Goal: Information Seeking & Learning: Learn about a topic

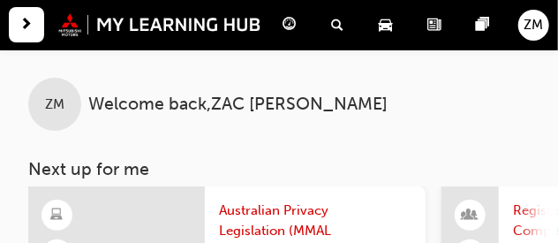
click at [27, 30] on span "next-icon" at bounding box center [26, 25] width 13 height 22
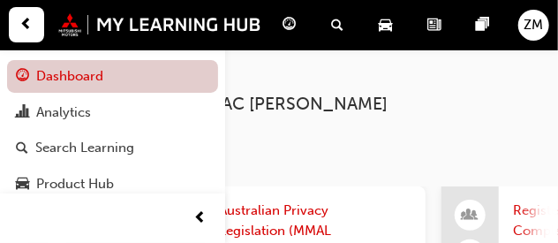
click at [79, 73] on link "Dashboard" at bounding box center [112, 76] width 211 height 33
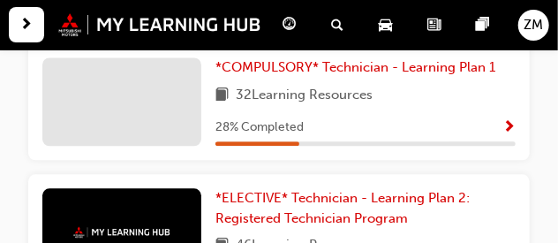
scroll to position [983, 0]
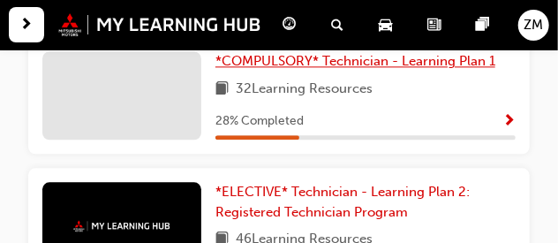
click at [463, 66] on span "*COMPULSORY* Technician - Learning Plan 1" at bounding box center [355, 61] width 280 height 16
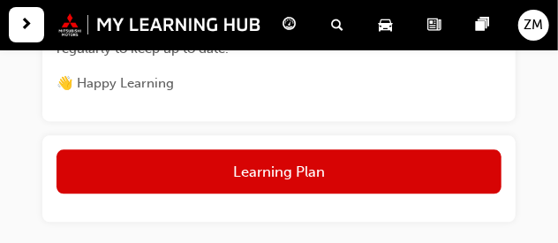
scroll to position [928, 0]
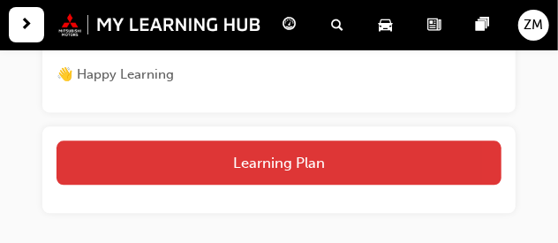
click at [475, 179] on button "Learning Plan" at bounding box center [278, 162] width 445 height 44
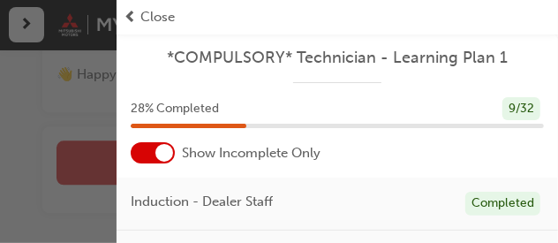
click at [475, 179] on div "Induction - Dealer Staff Completed" at bounding box center [336, 203] width 441 height 53
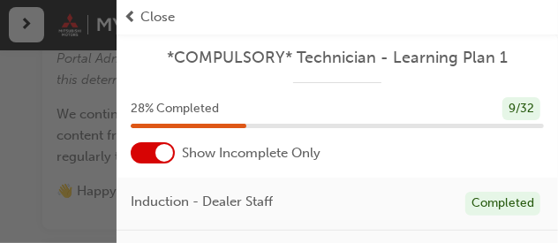
scroll to position [807, 0]
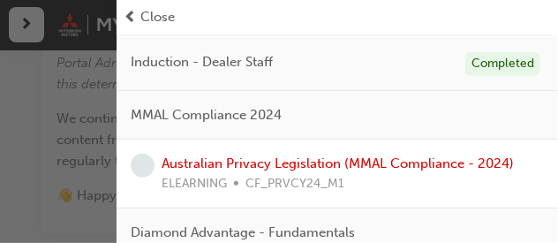
scroll to position [150, 0]
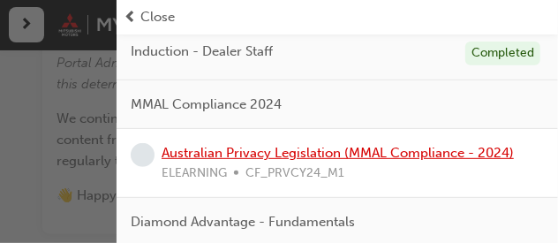
click at [407, 151] on link "Australian Privacy Legislation (MMAL Compliance - 2024)" at bounding box center [337, 153] width 352 height 16
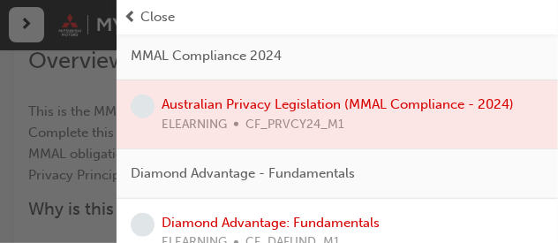
scroll to position [212, 0]
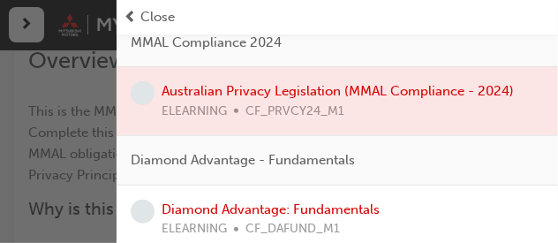
click at [415, 89] on div at bounding box center [336, 101] width 441 height 68
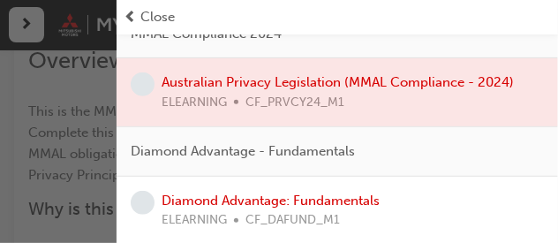
scroll to position [192, 0]
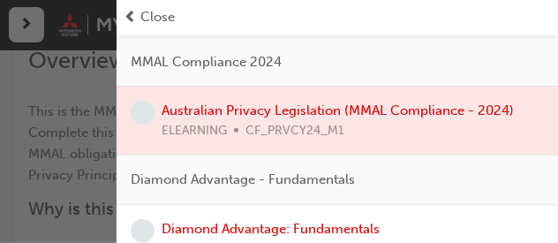
click at [493, 108] on div at bounding box center [336, 120] width 441 height 68
click at [285, 75] on div "MMAL Compliance 2024" at bounding box center [336, 62] width 441 height 49
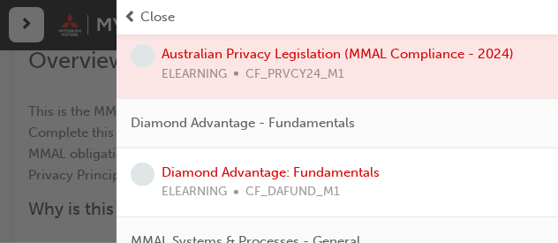
scroll to position [249, 0]
click at [441, 55] on div at bounding box center [336, 64] width 441 height 68
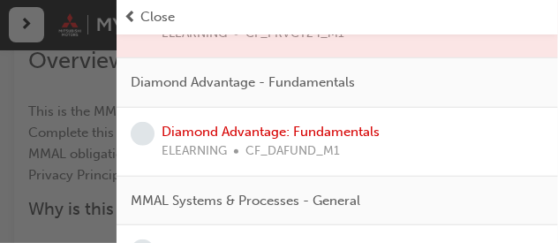
scroll to position [296, 0]
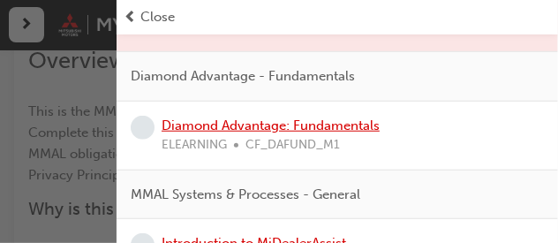
click at [327, 125] on link "Diamond Advantage: Fundamentals" at bounding box center [270, 125] width 218 height 16
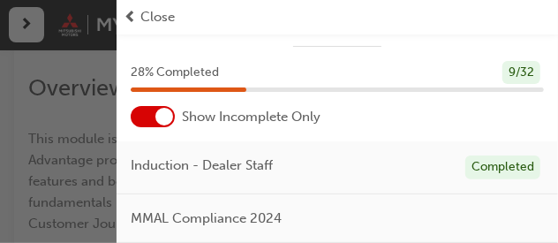
scroll to position [249, 0]
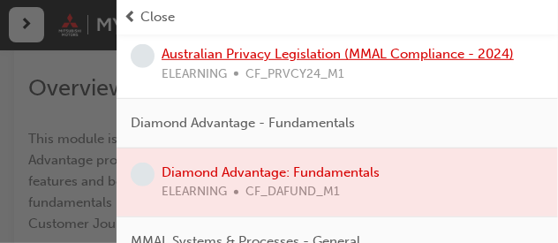
click at [411, 56] on link "Australian Privacy Legislation (MMAL Compliance - 2024)" at bounding box center [337, 54] width 352 height 16
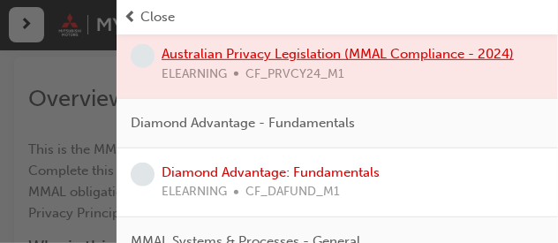
scroll to position [152, 0]
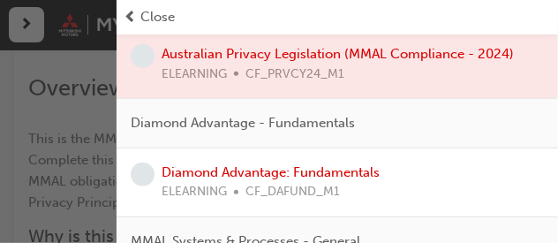
click at [101, 138] on div "button" at bounding box center [58, 121] width 116 height 243
click at [129, 12] on span "prev-icon" at bounding box center [130, 17] width 13 height 20
click at [164, 22] on span "Close" at bounding box center [157, 17] width 34 height 20
click at [161, 15] on span "Close" at bounding box center [157, 17] width 34 height 20
click at [79, 157] on div "button" at bounding box center [58, 121] width 116 height 243
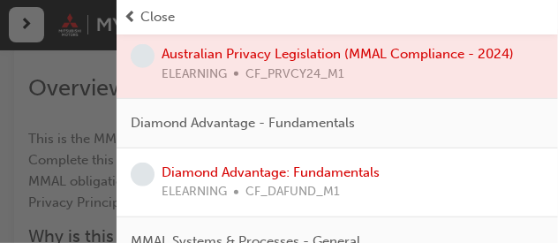
click at [79, 157] on div "button" at bounding box center [58, 121] width 116 height 243
click at [130, 17] on span "prev-icon" at bounding box center [130, 17] width 13 height 20
click at [36, 19] on div "button" at bounding box center [58, 121] width 116 height 243
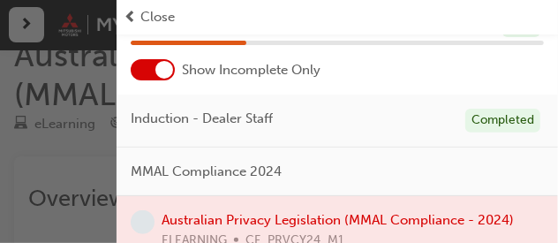
scroll to position [88, 0]
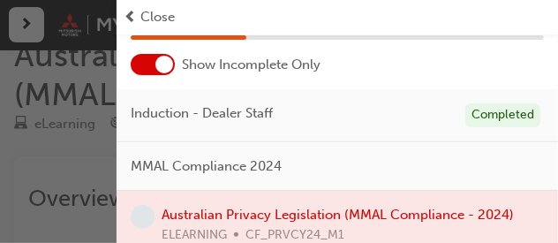
click at [485, 212] on div at bounding box center [336, 225] width 441 height 68
click at [282, 209] on div at bounding box center [336, 225] width 441 height 68
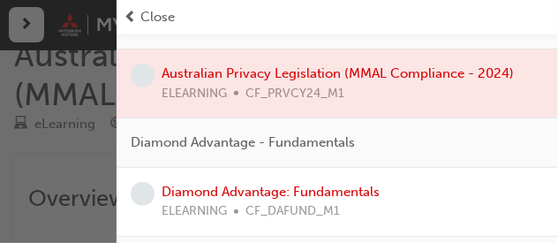
scroll to position [247, 0]
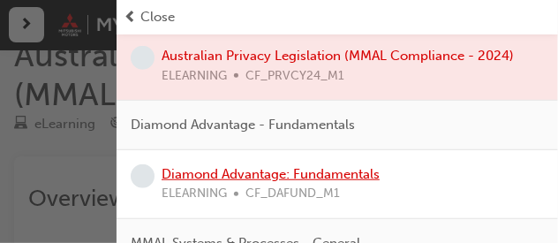
click at [357, 172] on link "Diamond Advantage: Fundamentals" at bounding box center [270, 174] width 218 height 16
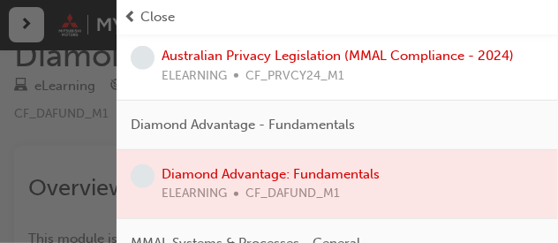
click at [128, 15] on span "prev-icon" at bounding box center [130, 17] width 13 height 20
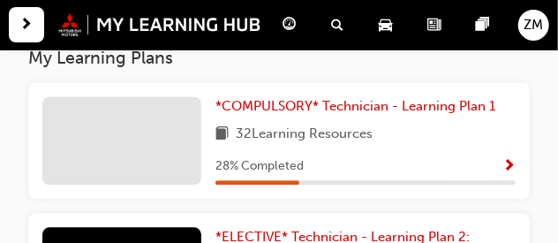
scroll to position [948, 0]
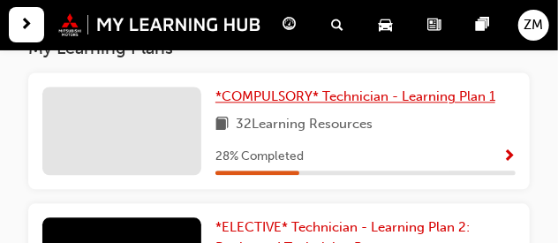
click at [426, 101] on span "*COMPULSORY* Technician - Learning Plan 1" at bounding box center [355, 96] width 280 height 16
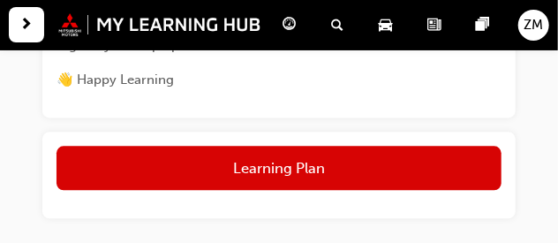
scroll to position [932, 0]
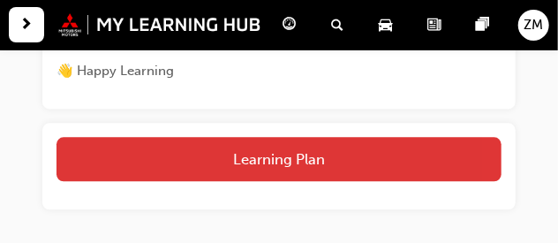
click at [434, 171] on button "Learning Plan" at bounding box center [278, 159] width 445 height 44
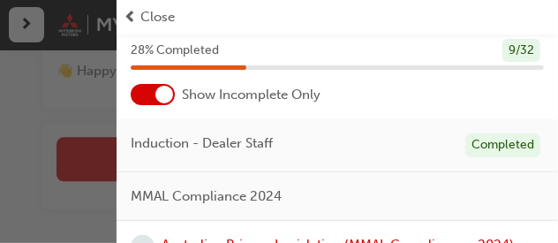
scroll to position [94, 0]
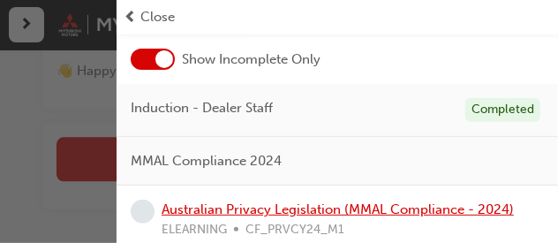
click at [462, 213] on link "Australian Privacy Legislation (MMAL Compliance - 2024)" at bounding box center [337, 209] width 352 height 16
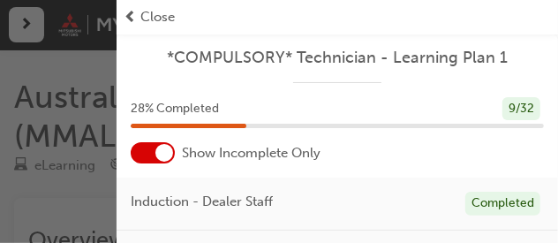
click at [148, 18] on span "Close" at bounding box center [157, 17] width 34 height 20
click at [131, 16] on span "prev-icon" at bounding box center [130, 17] width 13 height 20
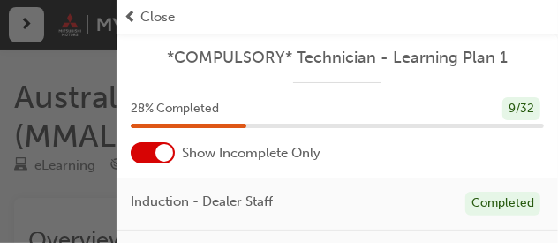
click at [131, 16] on span "prev-icon" at bounding box center [130, 17] width 13 height 20
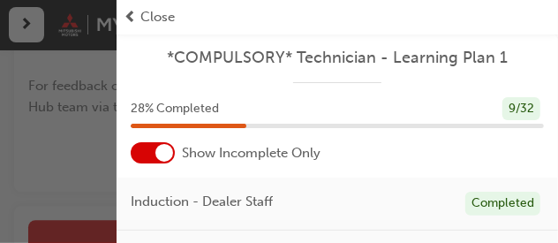
scroll to position [1155, 0]
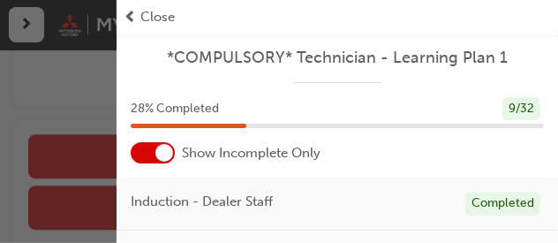
click at [90, 160] on div "button" at bounding box center [58, 121] width 116 height 243
click at [32, 23] on div "button" at bounding box center [58, 121] width 116 height 243
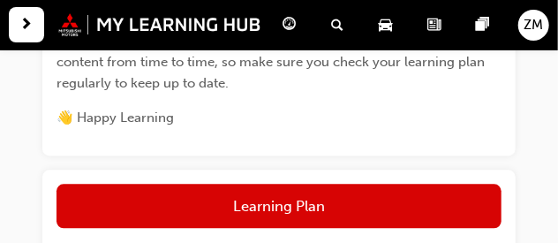
scroll to position [882, 0]
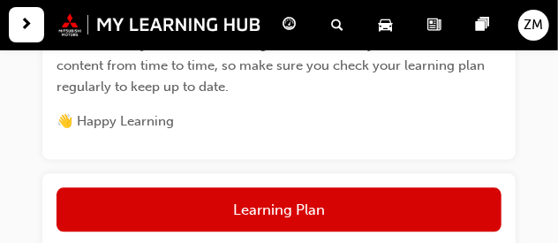
click at [454, 185] on div "Learning Plan" at bounding box center [278, 216] width 473 height 86
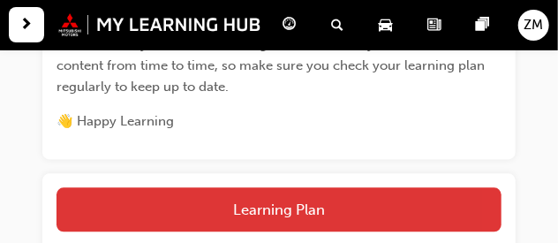
click at [379, 216] on button "Learning Plan" at bounding box center [278, 209] width 445 height 44
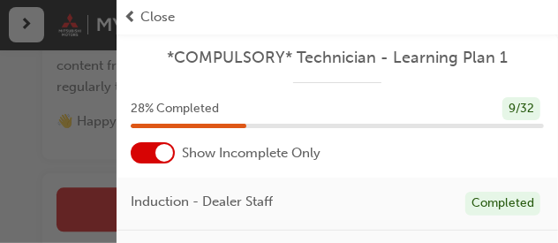
click at [130, 21] on span "prev-icon" at bounding box center [130, 17] width 13 height 20
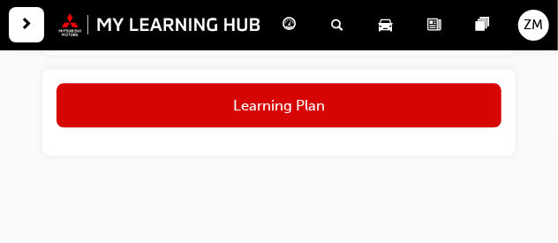
scroll to position [960, 0]
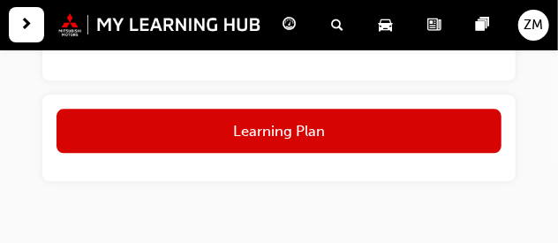
click at [466, 161] on div "Learning Plan" at bounding box center [278, 137] width 473 height 86
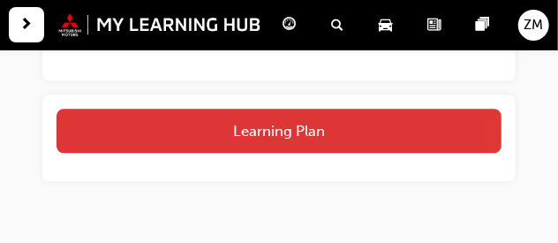
click at [454, 124] on button "Learning Plan" at bounding box center [278, 131] width 445 height 44
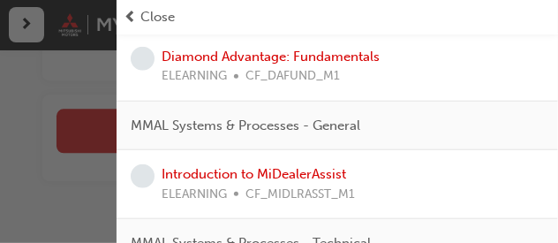
scroll to position [376, 0]
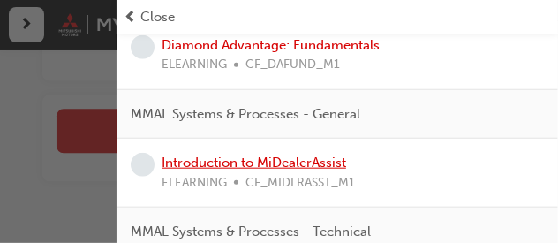
click at [304, 163] on link "Introduction to MiDealerAssist" at bounding box center [253, 162] width 184 height 16
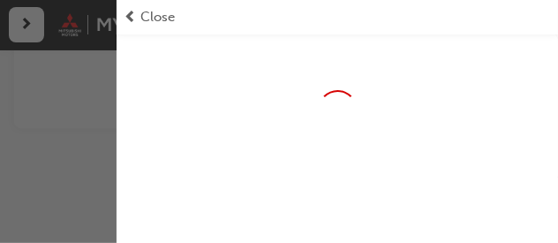
scroll to position [905, 0]
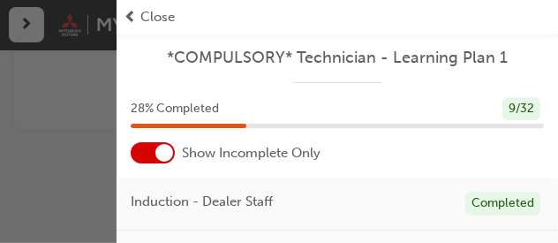
click at [258, 52] on span "*COMPULSORY* Technician - Learning Plan 1" at bounding box center [337, 58] width 413 height 20
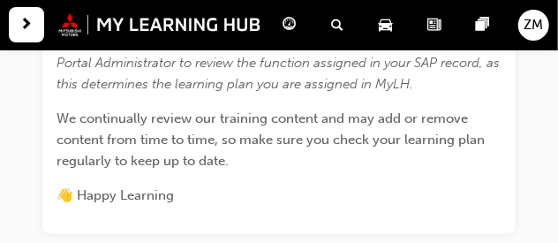
scroll to position [959, 0]
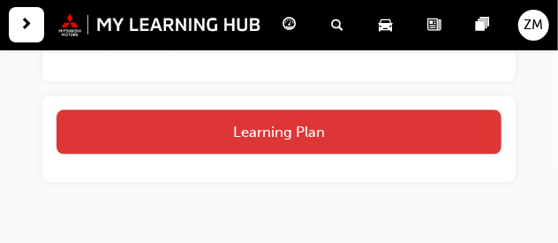
click at [411, 116] on button "Learning Plan" at bounding box center [278, 131] width 445 height 44
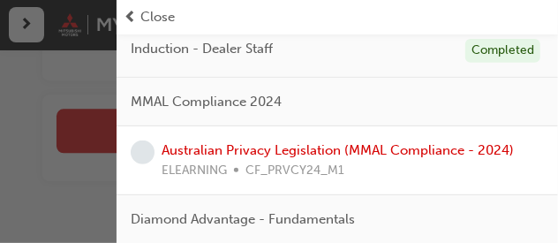
scroll to position [164, 0]
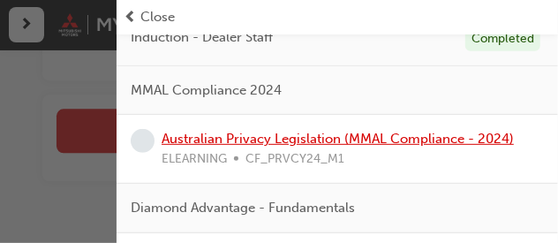
click at [424, 131] on link "Australian Privacy Legislation (MMAL Compliance - 2024)" at bounding box center [337, 139] width 352 height 16
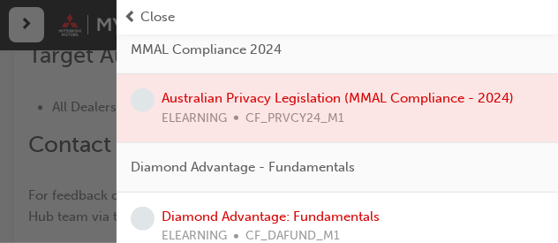
scroll to position [211, 0]
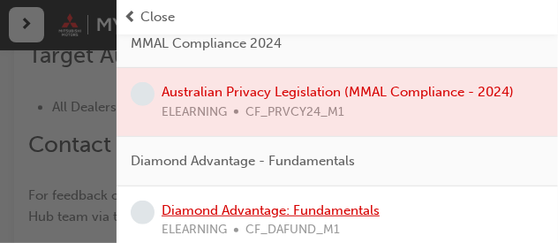
click at [342, 207] on link "Diamond Advantage: Fundamentals" at bounding box center [270, 210] width 218 height 16
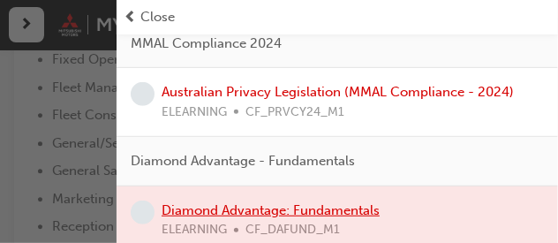
scroll to position [950, 0]
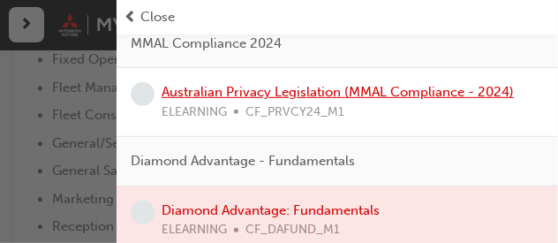
click at [350, 92] on link "Australian Privacy Legislation (MMAL Compliance - 2024)" at bounding box center [337, 92] width 352 height 16
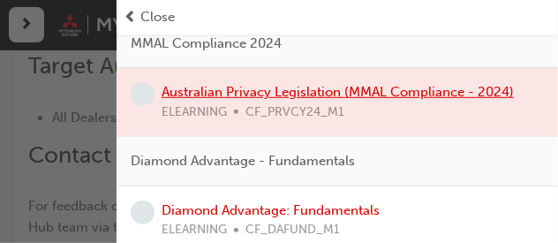
scroll to position [960, 0]
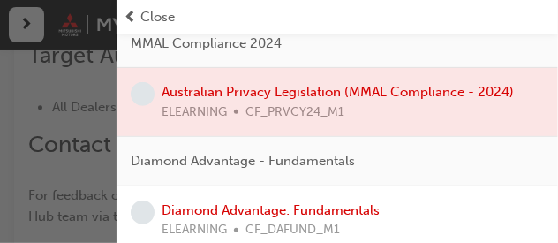
click at [130, 16] on span "prev-icon" at bounding box center [130, 17] width 13 height 20
click at [150, 18] on span "Close" at bounding box center [157, 17] width 34 height 20
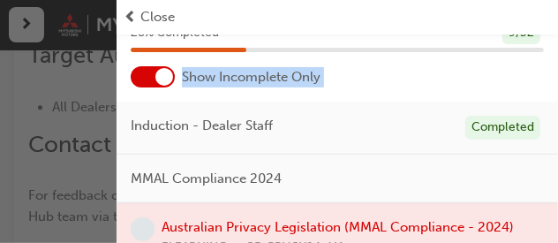
scroll to position [0, 0]
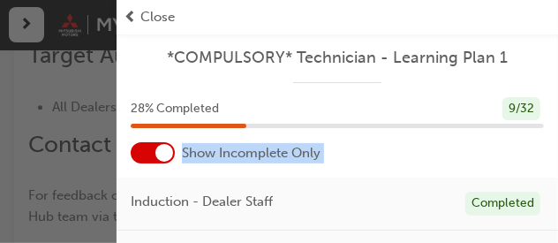
click at [128, 16] on span "prev-icon" at bounding box center [130, 17] width 13 height 20
click at [21, 19] on div "button" at bounding box center [58, 121] width 116 height 243
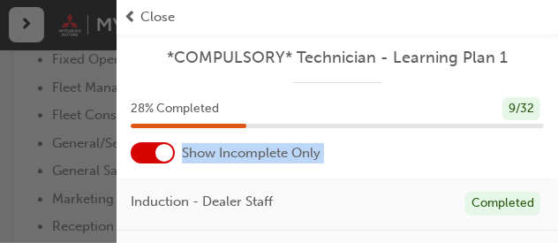
scroll to position [960, 0]
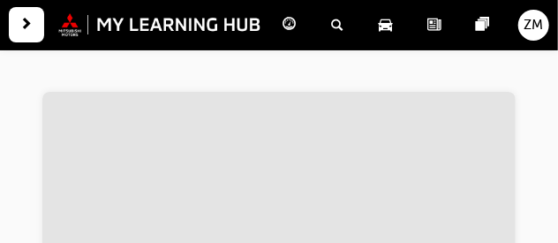
click at [287, 26] on span "guage-icon" at bounding box center [289, 25] width 13 height 22
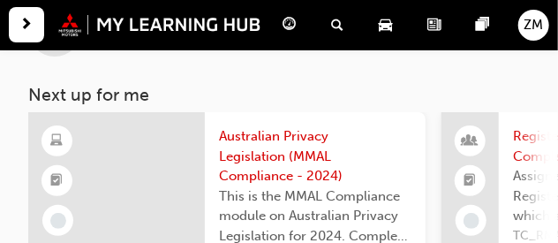
scroll to position [109, 0]
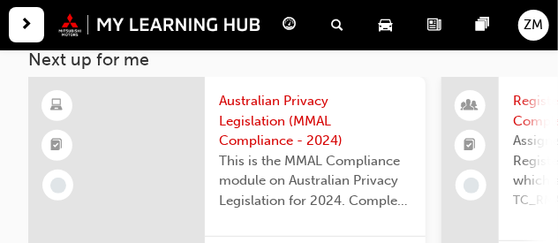
click at [283, 110] on span "Australian Privacy Legislation (MMAL Compliance - 2024)" at bounding box center [315, 121] width 192 height 60
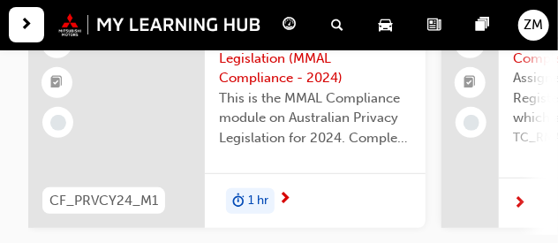
scroll to position [176, 0]
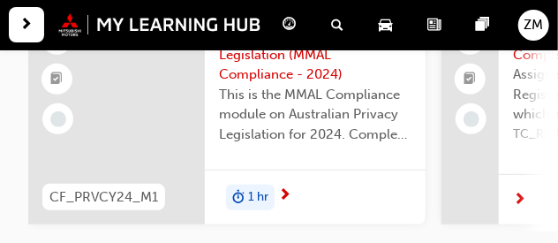
click at [525, 196] on span "next-icon" at bounding box center [519, 200] width 13 height 16
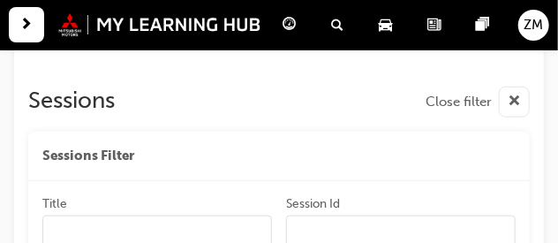
scroll to position [360, 0]
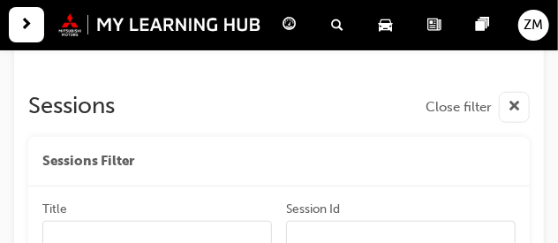
click at [521, 104] on div "button" at bounding box center [514, 107] width 31 height 31
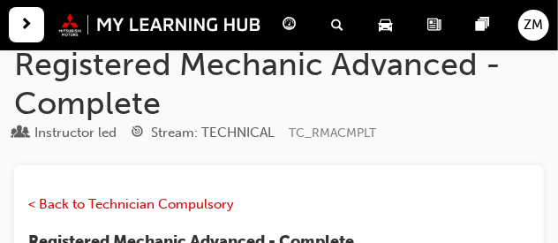
scroll to position [0, 0]
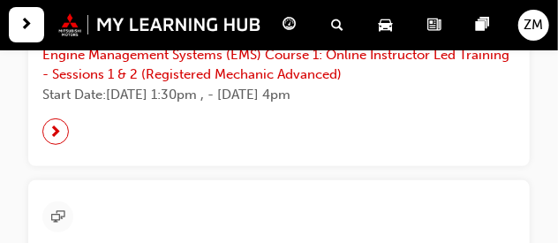
scroll to position [553, 0]
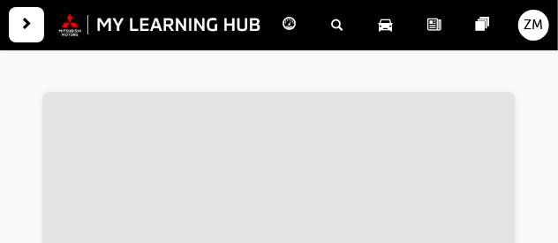
click at [296, 36] on div "Dashboard" at bounding box center [293, 25] width 49 height 36
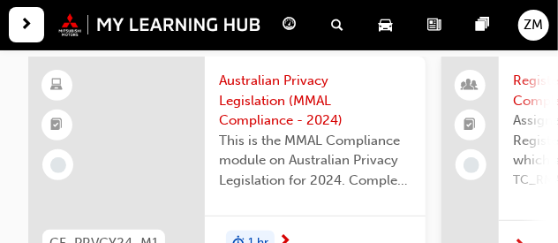
scroll to position [146, 0]
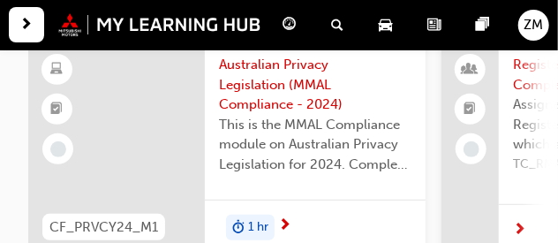
click at [291, 81] on span "Australian Privacy Legislation (MMAL Compliance - 2024)" at bounding box center [315, 85] width 192 height 60
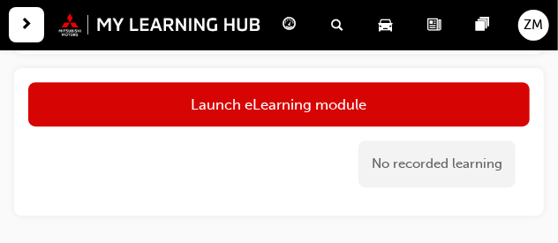
scroll to position [1177, 0]
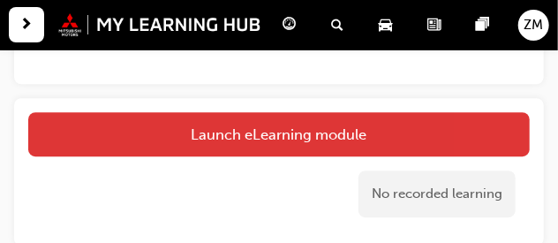
click at [512, 134] on link "Launch eLearning module" at bounding box center [278, 134] width 501 height 44
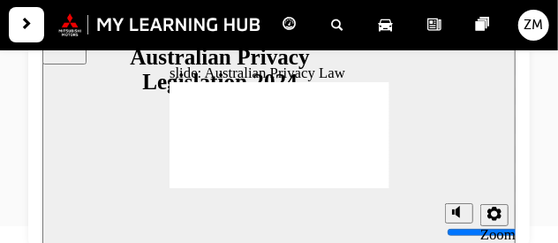
scroll to position [193, 0]
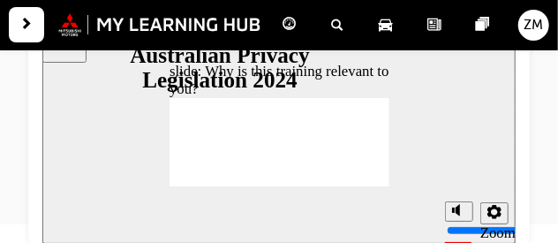
click at [352, 223] on section "Playback Speed 2 1.75 1.5 1.25 0.75" at bounding box center [277, 214] width 473 height 57
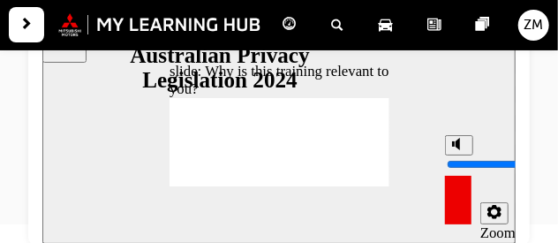
drag, startPoint x: 455, startPoint y: 148, endPoint x: 459, endPoint y: 125, distance: 23.2
type input "10"
click at [459, 157] on input "volume" at bounding box center [503, 164] width 114 height 14
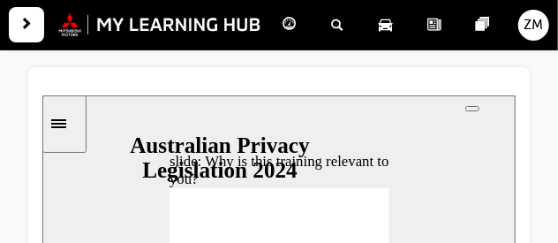
scroll to position [105, 0]
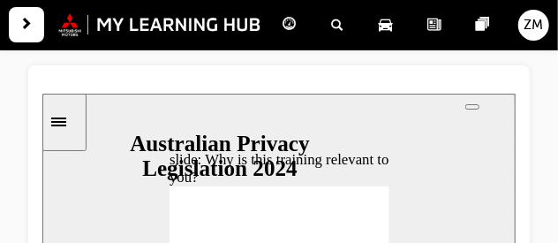
click at [471, 106] on div "top_links" at bounding box center [471, 106] width 0 height 0
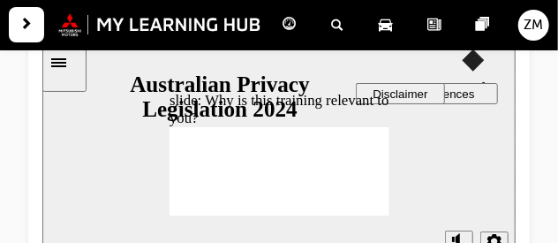
scroll to position [168, 0]
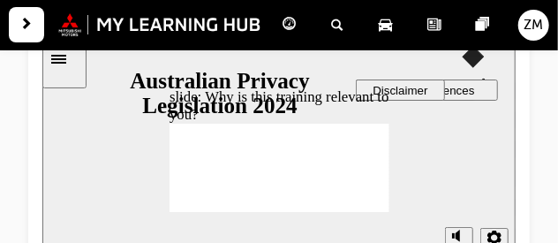
click at [473, 96] on span "Audio preferences" at bounding box center [425, 89] width 95 height 13
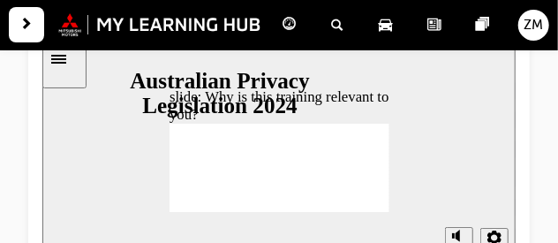
checkbox input "true"
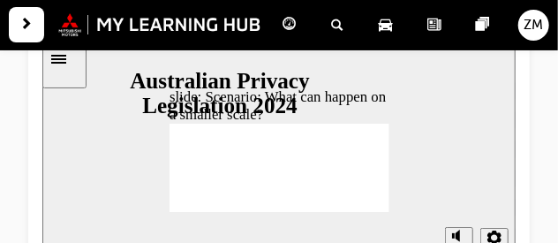
radio input "true"
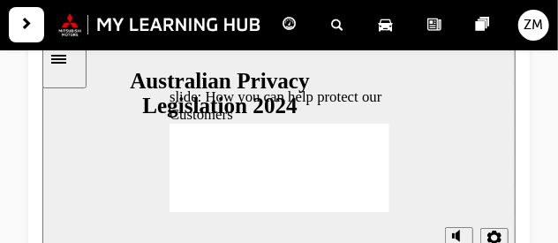
radio input "true"
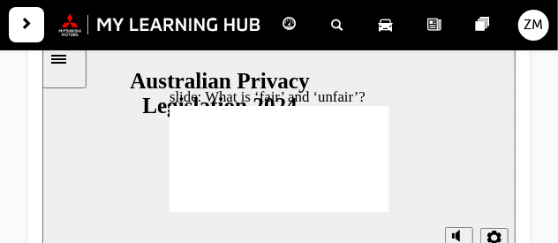
drag, startPoint x: 259, startPoint y: 137, endPoint x: 217, endPoint y: 161, distance: 47.8
drag, startPoint x: 271, startPoint y: 139, endPoint x: 349, endPoint y: 172, distance: 85.1
drag, startPoint x: 259, startPoint y: 135, endPoint x: 342, endPoint y: 165, distance: 87.4
drag, startPoint x: 269, startPoint y: 134, endPoint x: 328, endPoint y: 169, distance: 68.4
drag, startPoint x: 279, startPoint y: 138, endPoint x: 333, endPoint y: 159, distance: 57.8
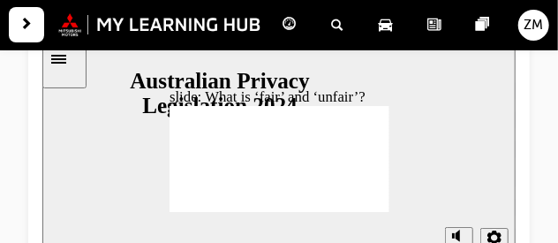
drag, startPoint x: 282, startPoint y: 139, endPoint x: 343, endPoint y: 177, distance: 72.2
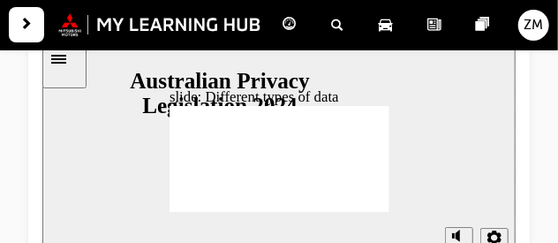
checkbox input "true"
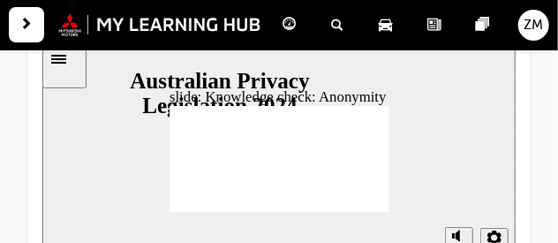
checkbox input "true"
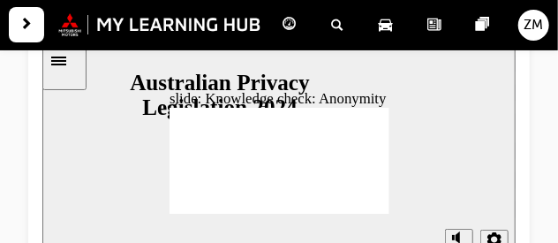
scroll to position [165, 0]
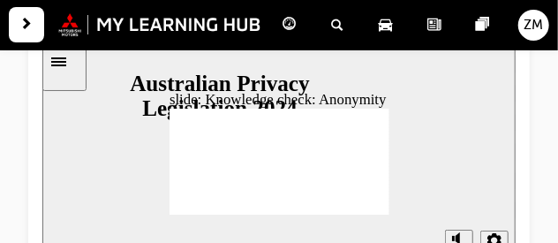
checkbox input "true"
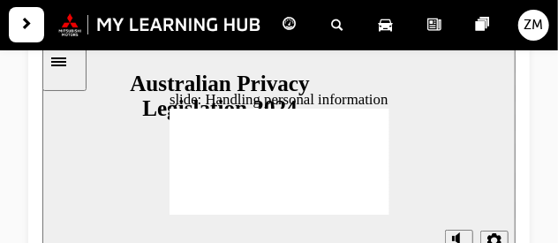
checkbox input "true"
checkbox input "false"
checkbox input "true"
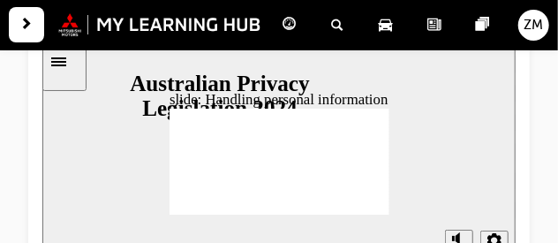
checkbox input "true"
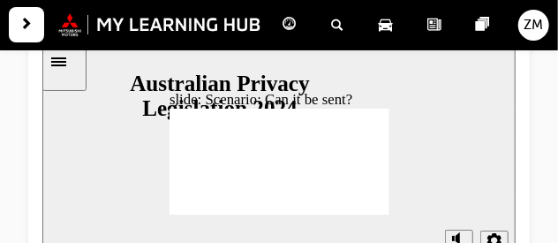
radio input "true"
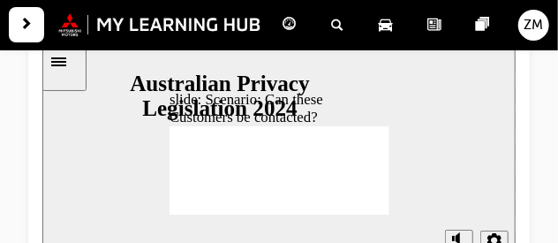
radio input "true"
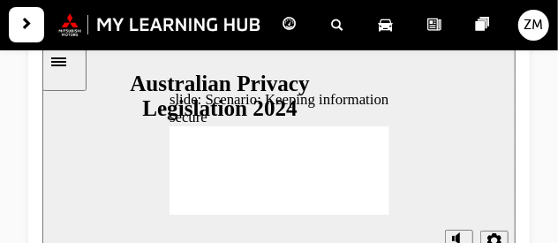
radio input "true"
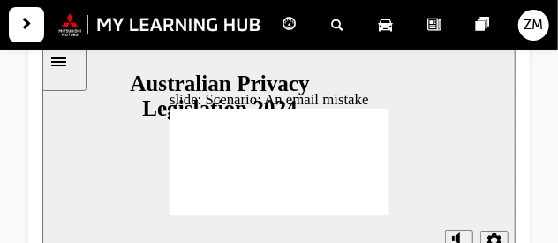
radio input "true"
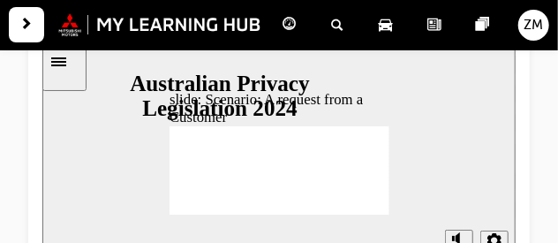
radio input "true"
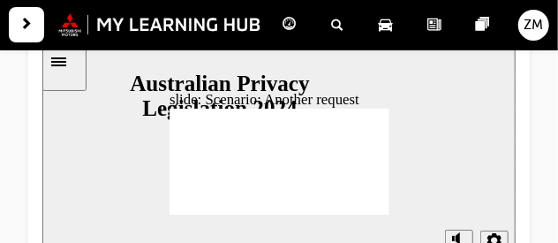
radio input "true"
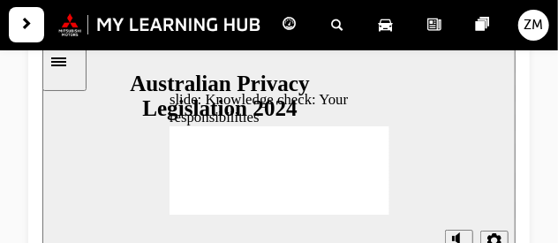
checkbox input "true"
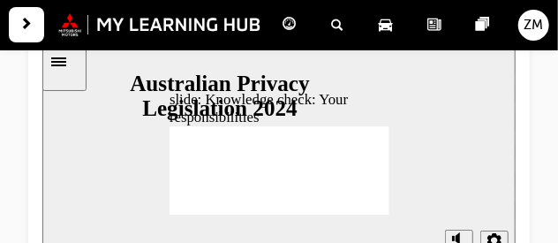
checkbox input "true"
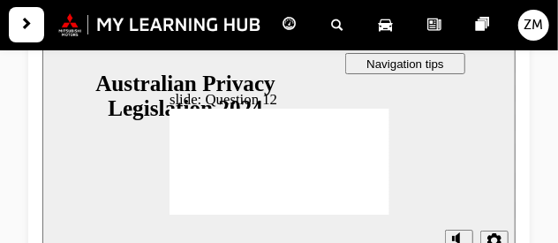
checkbox input "true"
radio input "true"
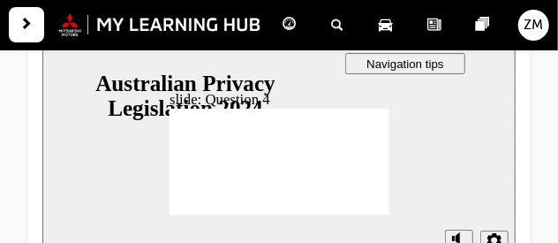
radio input "true"
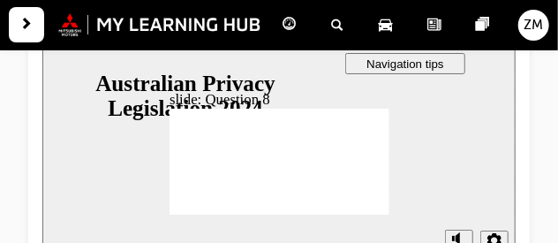
radio input "true"
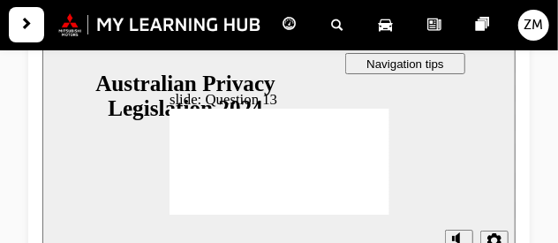
checkbox input "true"
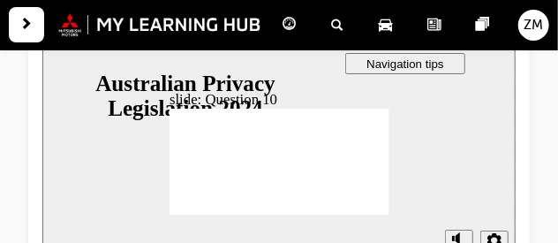
radio input "true"
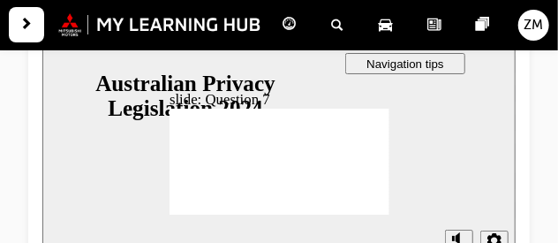
radio input "true"
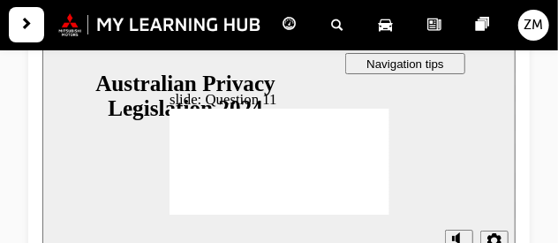
radio input "true"
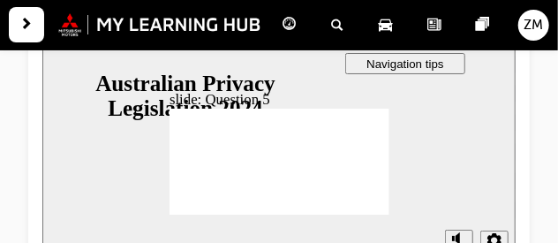
radio input "true"
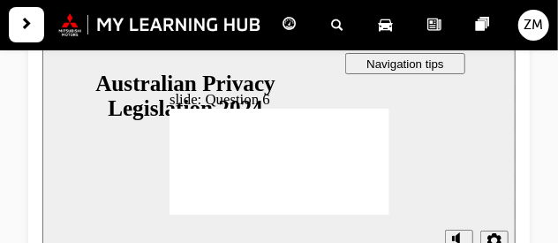
radio input "true"
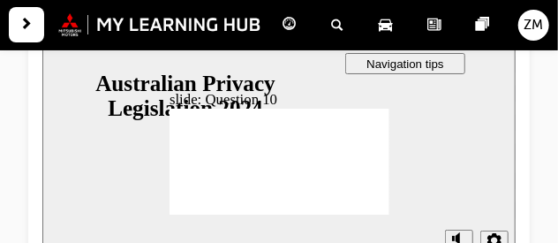
radio input "true"
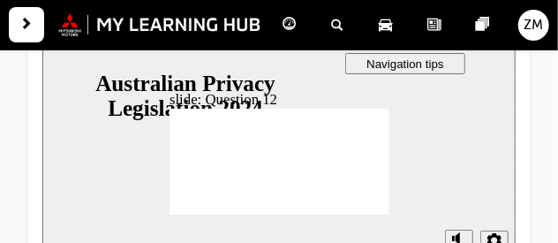
checkbox input "true"
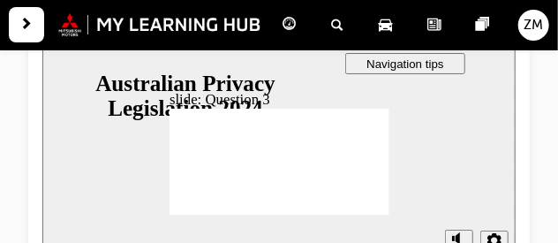
checkbox input "true"
radio input "true"
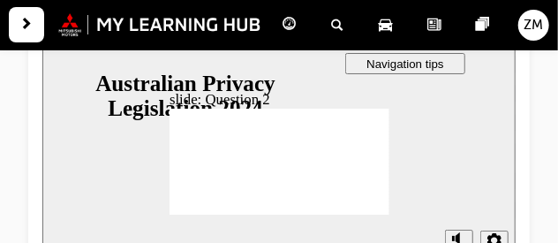
radio input "true"
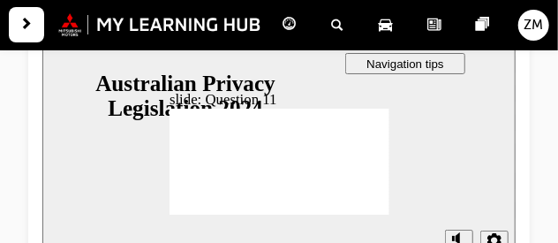
radio input "true"
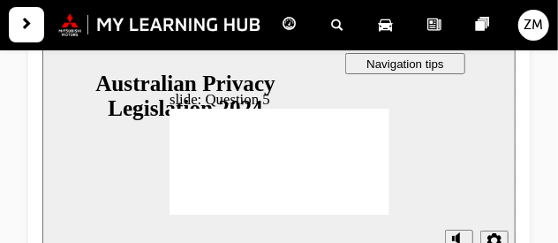
radio input "true"
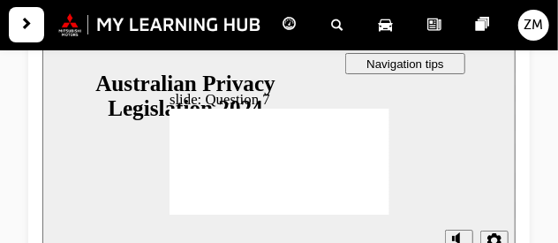
radio input "true"
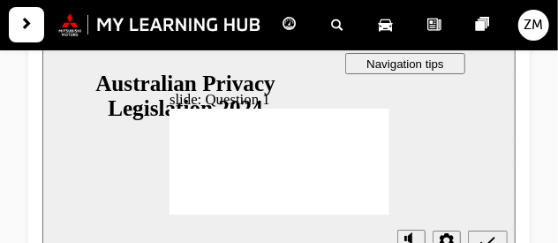
radio input "true"
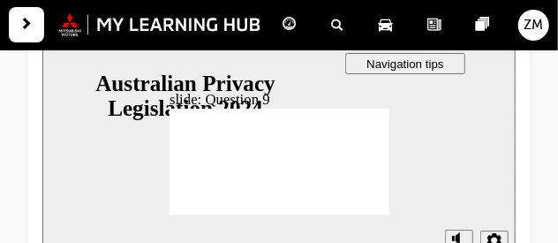
radio input "true"
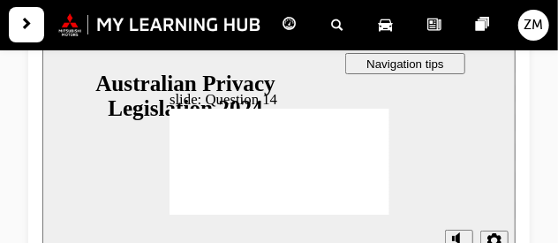
radio input "true"
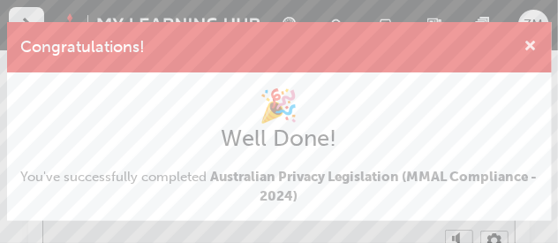
click at [530, 40] on span "cross-icon" at bounding box center [530, 48] width 13 height 16
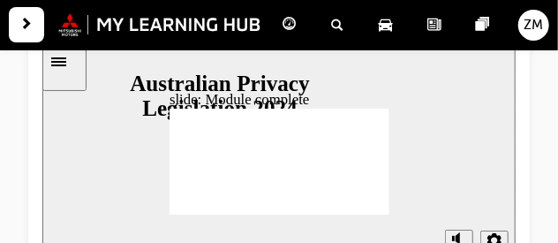
click at [33, 25] on div "button" at bounding box center [26, 24] width 35 height 35
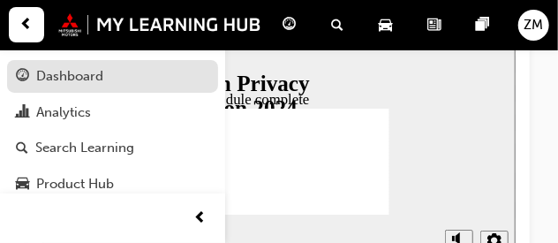
click at [114, 74] on div "Dashboard" at bounding box center [112, 76] width 193 height 22
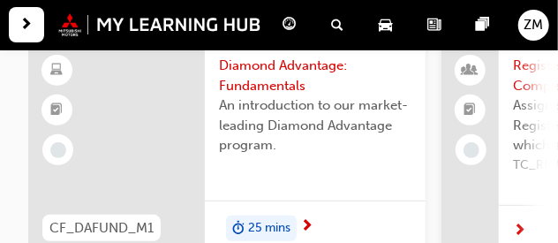
scroll to position [135, 0]
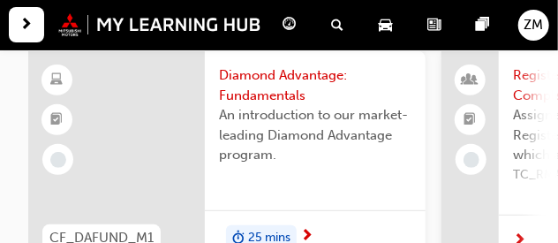
click at [292, 77] on span "Diamond Advantage: Fundamentals" at bounding box center [315, 85] width 192 height 40
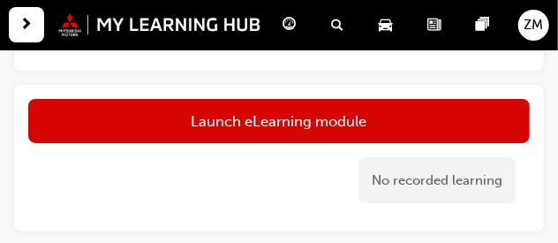
scroll to position [1648, 0]
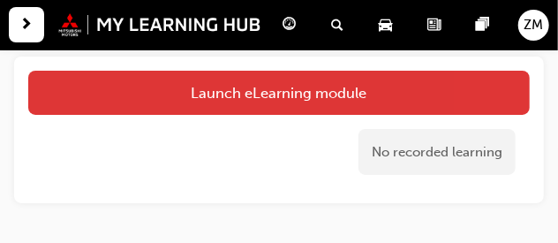
click at [427, 86] on link "Launch eLearning module" at bounding box center [278, 93] width 501 height 44
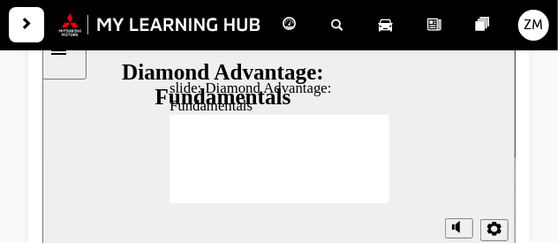
scroll to position [182, 0]
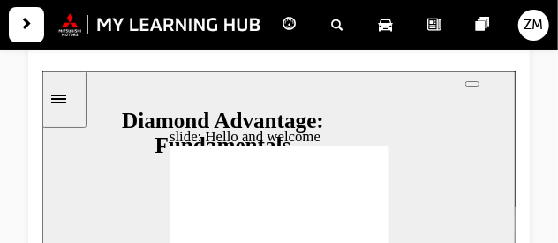
scroll to position [127, 0]
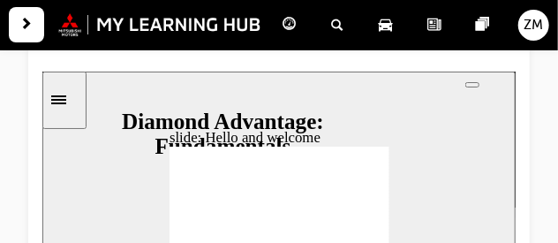
click at [478, 86] on button "top_links" at bounding box center [471, 83] width 14 height 5
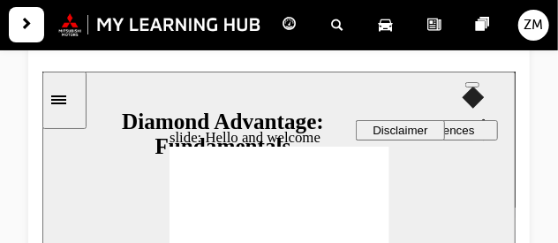
click at [402, 136] on span "Audio preferences" at bounding box center [425, 129] width 95 height 13
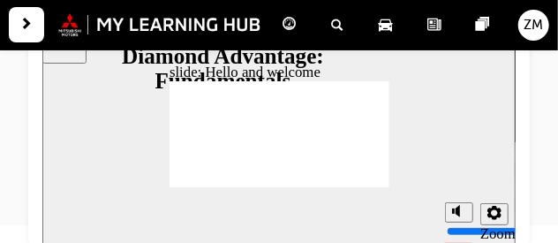
scroll to position [192, 0]
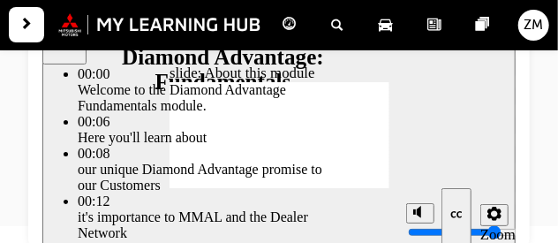
type input "45"
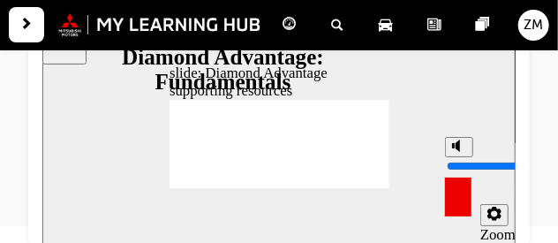
click at [459, 152] on icon "volume" at bounding box center [458, 145] width 14 height 12
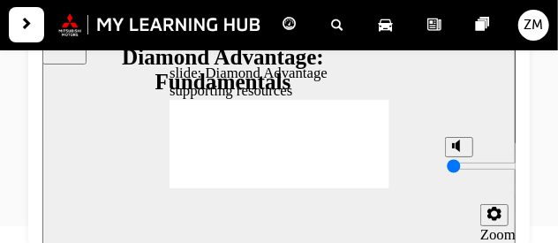
click at [460, 173] on input "volume" at bounding box center [503, 166] width 114 height 14
type input "2"
click at [457, 173] on input "volume" at bounding box center [503, 166] width 114 height 14
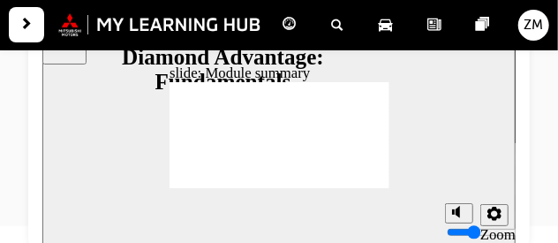
checkbox input "true"
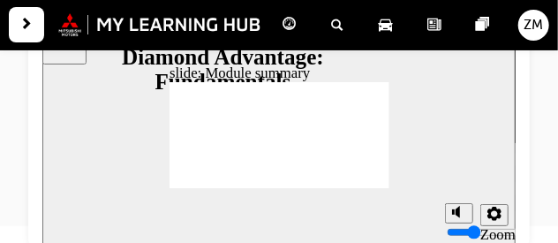
checkbox input "true"
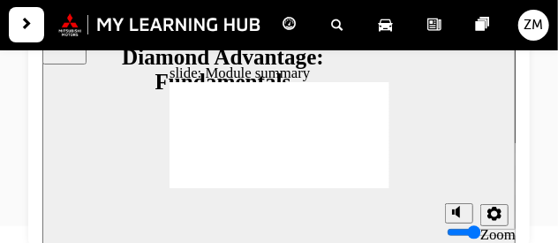
checkbox input "true"
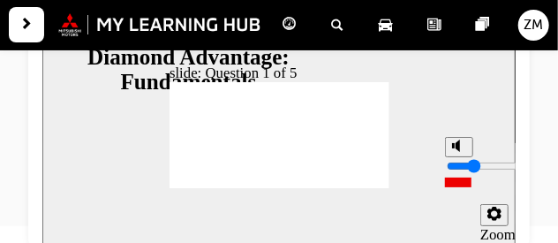
click at [458, 167] on input "volume" at bounding box center [503, 166] width 114 height 14
click at [457, 159] on input "volume" at bounding box center [503, 166] width 114 height 14
click at [456, 159] on input "volume" at bounding box center [503, 166] width 114 height 14
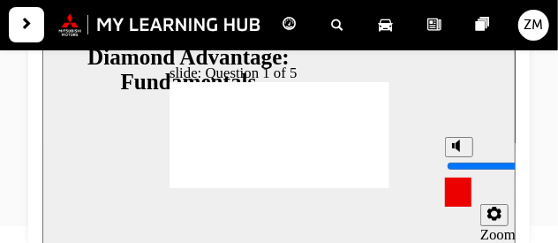
type input "9"
click at [457, 159] on input "volume" at bounding box center [503, 166] width 114 height 14
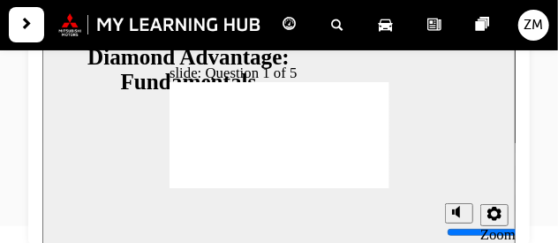
drag, startPoint x: 231, startPoint y: 128, endPoint x: 303, endPoint y: 153, distance: 75.6
drag, startPoint x: 281, startPoint y: 161, endPoint x: 227, endPoint y: 150, distance: 55.0
drag, startPoint x: 237, startPoint y: 164, endPoint x: 286, endPoint y: 151, distance: 51.2
drag, startPoint x: 281, startPoint y: 143, endPoint x: 337, endPoint y: 146, distance: 56.5
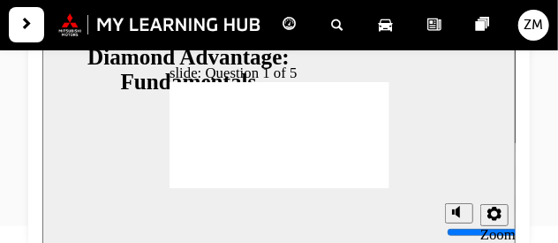
drag, startPoint x: 333, startPoint y: 160, endPoint x: 275, endPoint y: 146, distance: 59.1
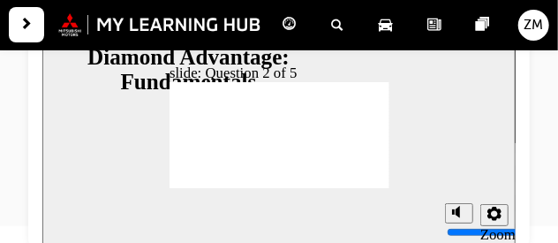
radio input "true"
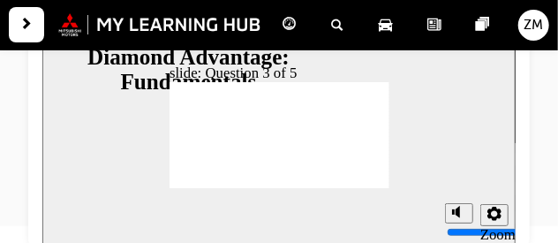
radio input "true"
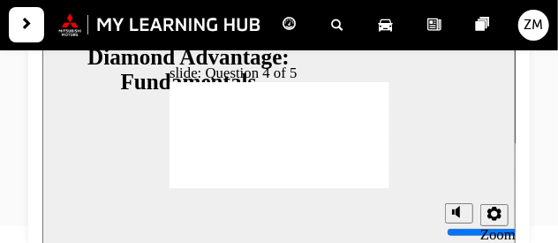
checkbox input "true"
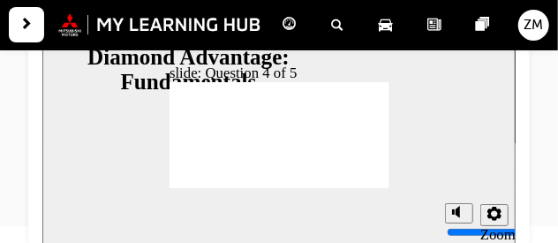
checkbox input "true"
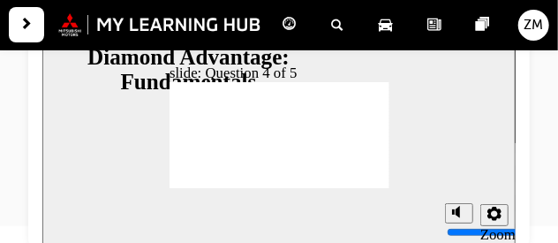
radio input "true"
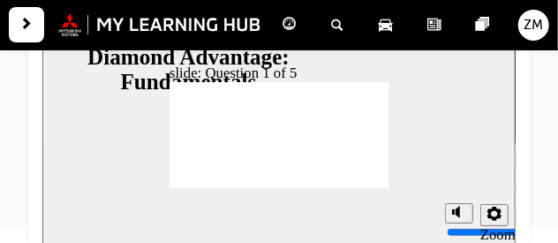
drag, startPoint x: 274, startPoint y: 161, endPoint x: 221, endPoint y: 140, distance: 57.8
drag, startPoint x: 286, startPoint y: 157, endPoint x: 343, endPoint y: 139, distance: 60.0
drag, startPoint x: 338, startPoint y: 163, endPoint x: 282, endPoint y: 147, distance: 57.8
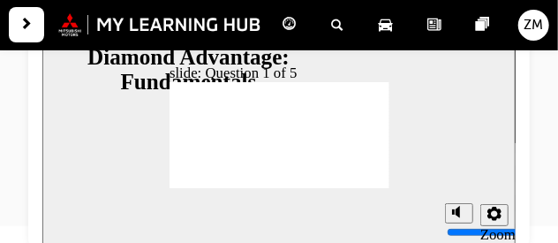
radio input "false"
radio input "true"
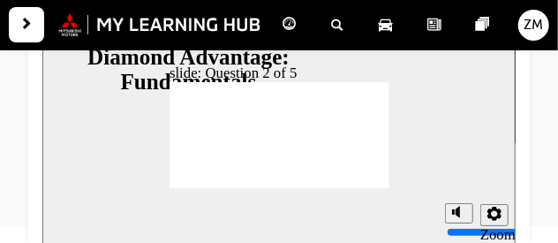
radio input "true"
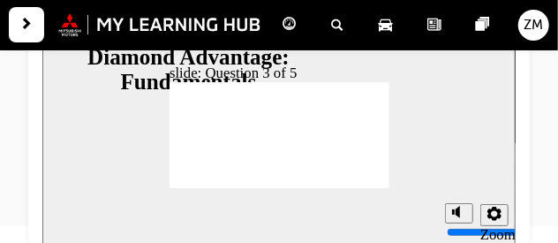
checkbox input "true"
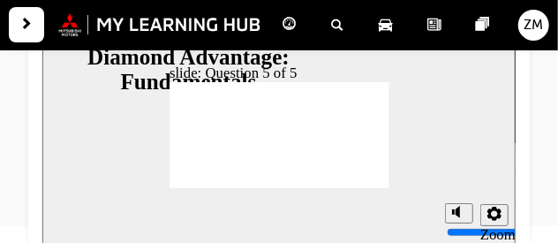
radio input "false"
radio input "true"
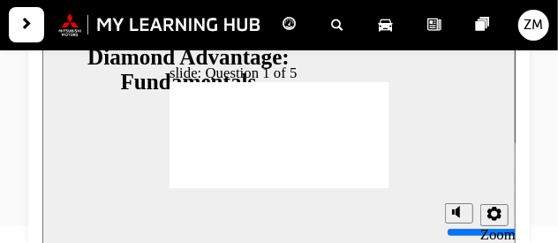
drag, startPoint x: 260, startPoint y: 161, endPoint x: 222, endPoint y: 144, distance: 42.7
drag, startPoint x: 225, startPoint y: 158, endPoint x: 358, endPoint y: 130, distance: 136.2
drag, startPoint x: 239, startPoint y: 160, endPoint x: 352, endPoint y: 143, distance: 114.2
drag, startPoint x: 337, startPoint y: 161, endPoint x: 307, endPoint y: 146, distance: 33.2
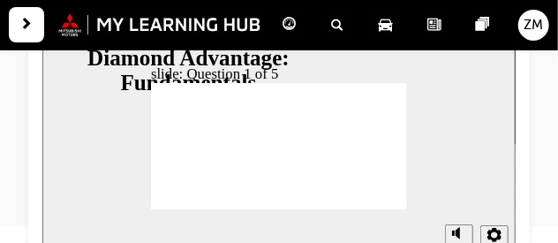
scroll to position [192, 0]
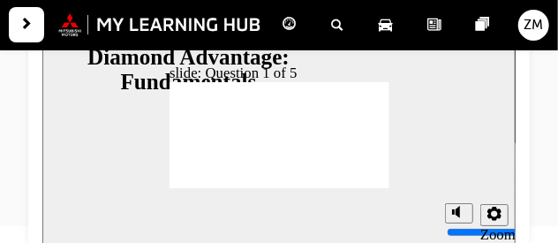
radio input "true"
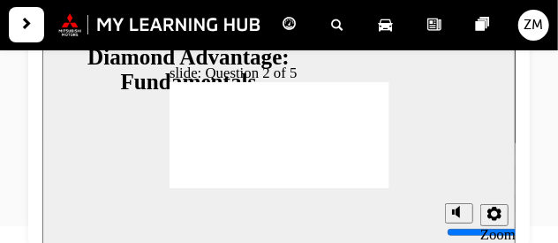
radio input "true"
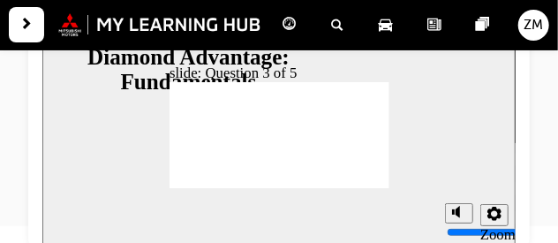
checkbox input "true"
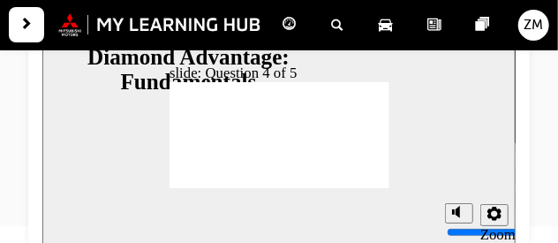
checkbox input "true"
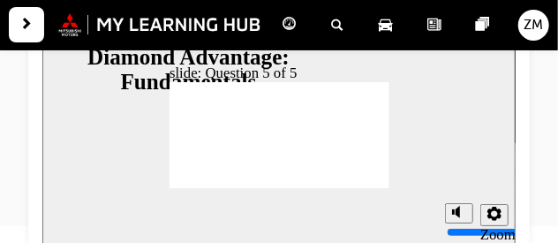
radio input "true"
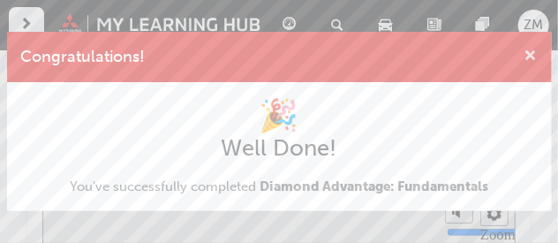
click at [531, 54] on span "cross-icon" at bounding box center [530, 57] width 13 height 16
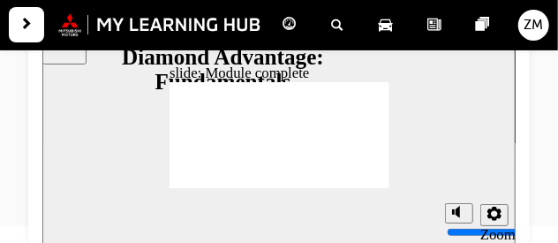
click at [25, 39] on div "button" at bounding box center [26, 24] width 35 height 35
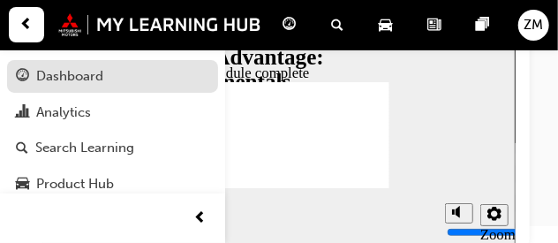
click at [40, 67] on div "Dashboard" at bounding box center [69, 76] width 67 height 20
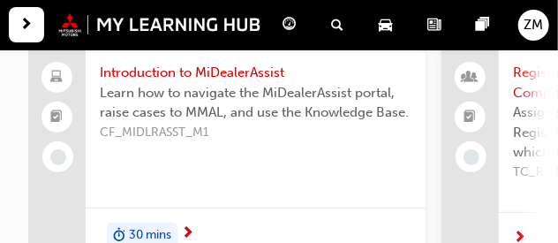
scroll to position [141, 0]
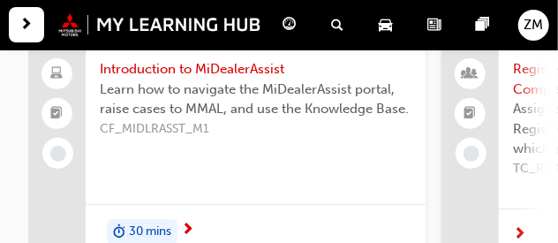
click at [277, 69] on span "Introduction to MiDealerAssist" at bounding box center [256, 69] width 312 height 20
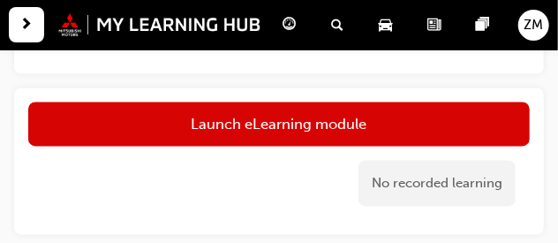
scroll to position [741, 0]
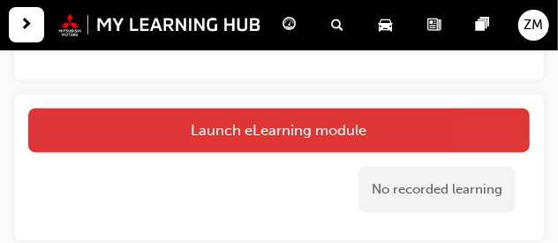
click at [478, 126] on link "Launch eLearning module" at bounding box center [278, 131] width 501 height 44
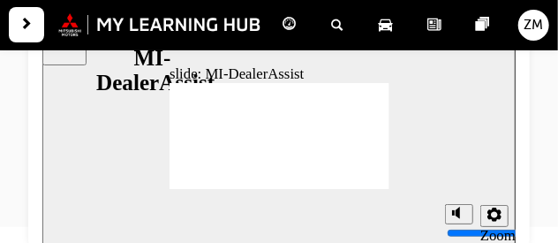
scroll to position [192, 0]
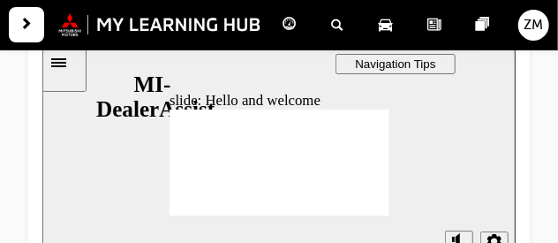
scroll to position [179, 0]
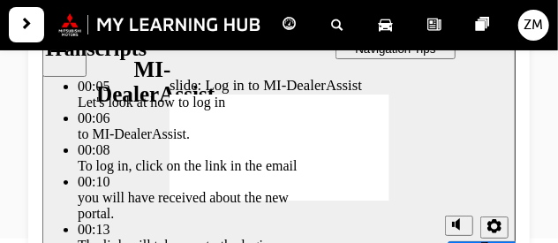
type input "42"
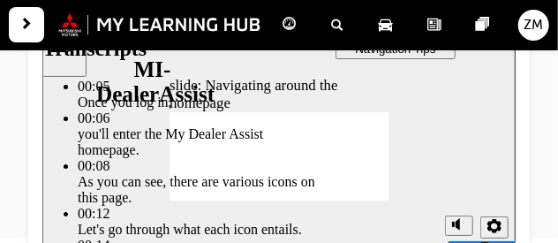
type input "144"
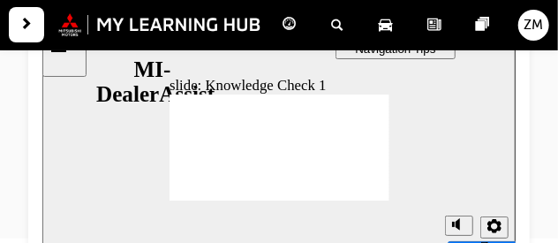
radio input "false"
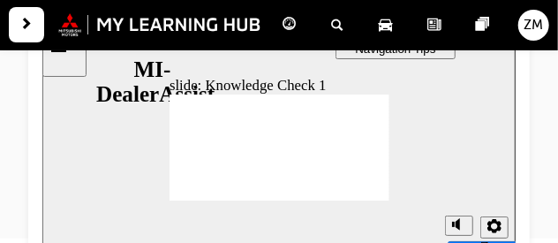
radio input "true"
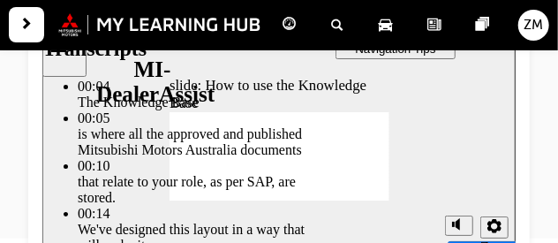
type input "51"
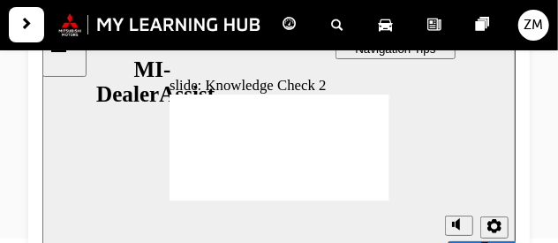
radio input "false"
radio input "true"
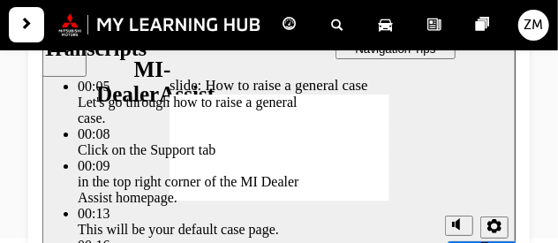
type input "85"
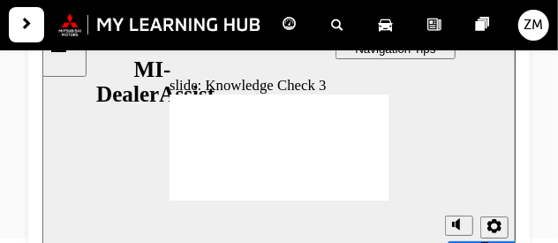
checkbox input "false"
checkbox input "true"
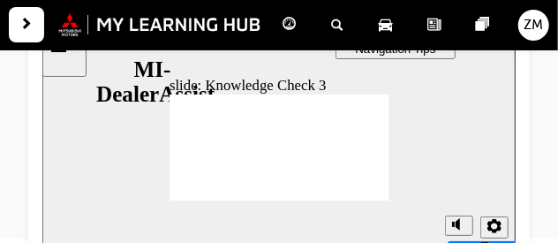
checkbox input "true"
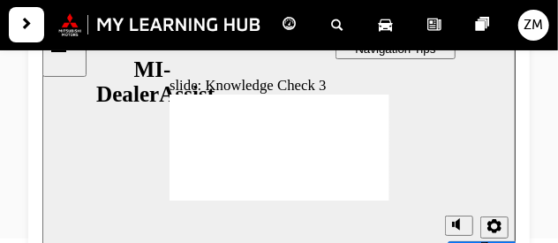
checkbox input "true"
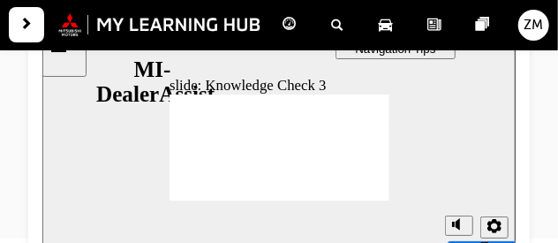
checkbox input "true"
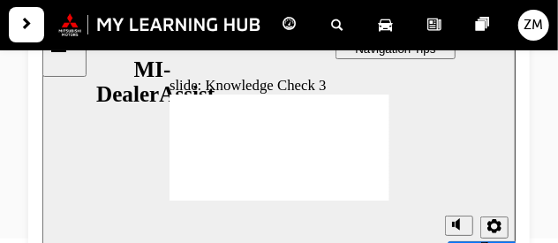
checkbox input "false"
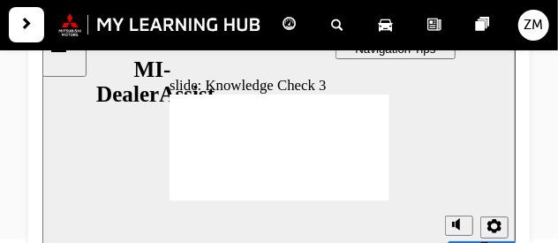
checkbox input "false"
checkbox input "true"
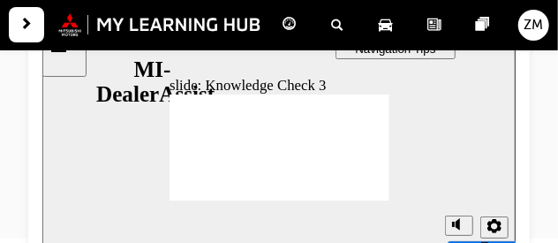
checkbox input "true"
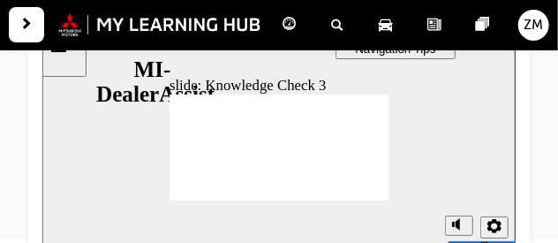
checkbox input "false"
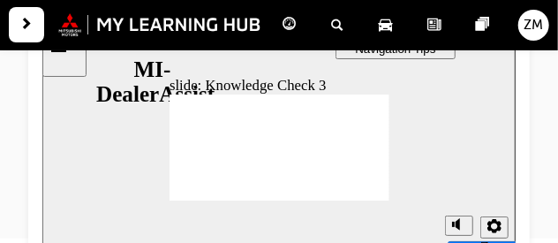
checkbox input "true"
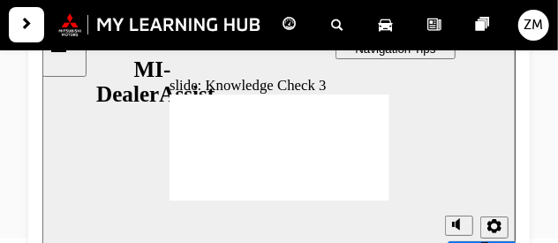
checkbox input "true"
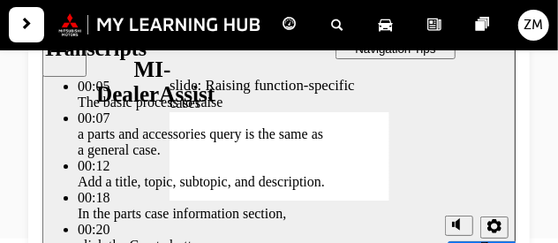
type input "46"
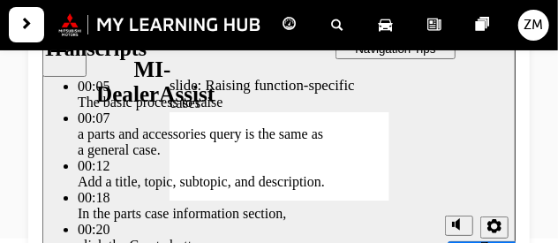
type input "52"
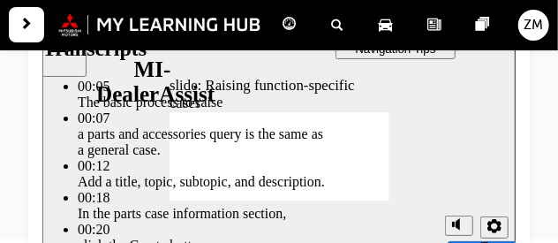
type input "80"
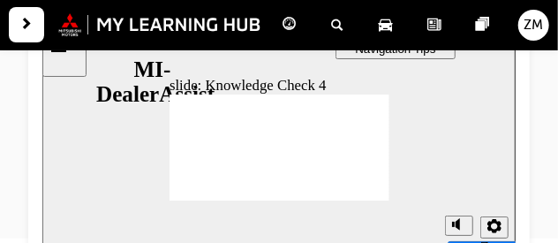
radio input "false"
radio input "true"
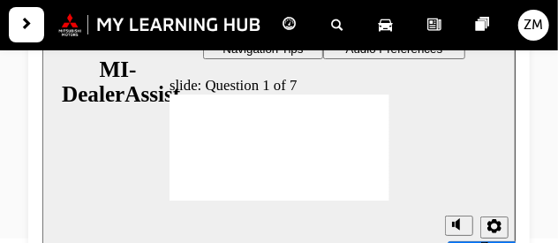
scroll to position [94, 0]
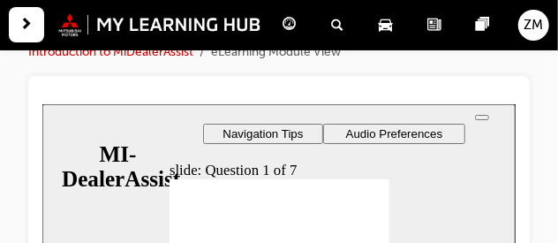
click at [488, 119] on button "top_links" at bounding box center [481, 116] width 14 height 5
click at [409, 131] on span "Audio Preferences" at bounding box center [393, 132] width 97 height 13
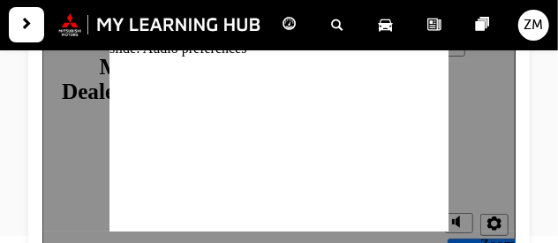
scroll to position [193, 0]
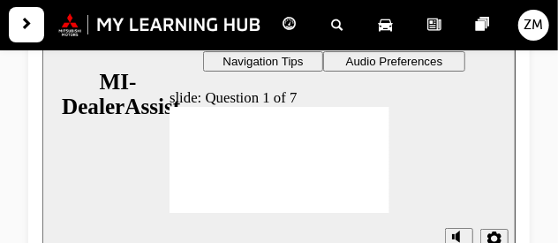
scroll to position [168, 0]
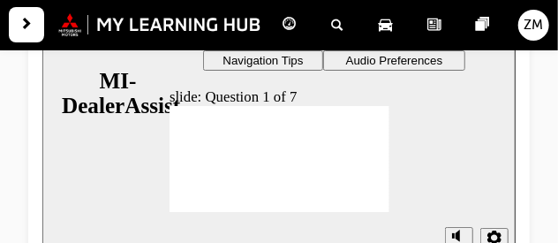
radio input "true"
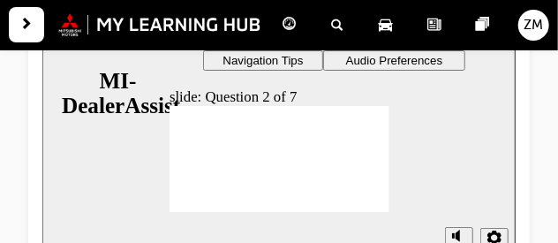
radio input "true"
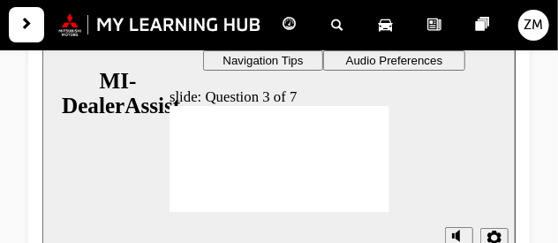
radio input "true"
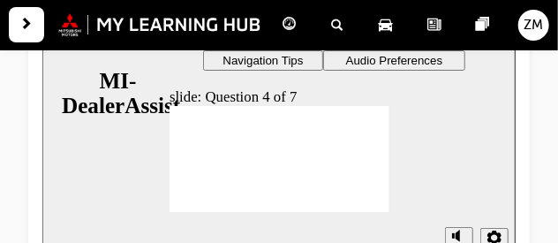
drag, startPoint x: 378, startPoint y: 132, endPoint x: 367, endPoint y: 147, distance: 18.4
drag, startPoint x: 377, startPoint y: 147, endPoint x: 365, endPoint y: 165, distance: 21.1
drag, startPoint x: 378, startPoint y: 166, endPoint x: 363, endPoint y: 175, distance: 17.4
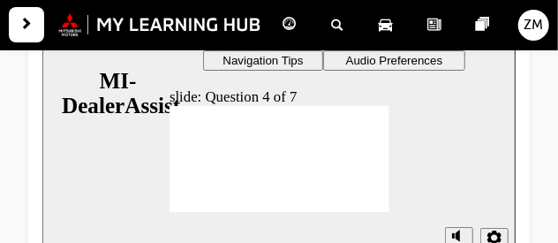
drag, startPoint x: 376, startPoint y: 180, endPoint x: 363, endPoint y: 201, distance: 25.0
drag, startPoint x: 376, startPoint y: 178, endPoint x: 361, endPoint y: 203, distance: 28.9
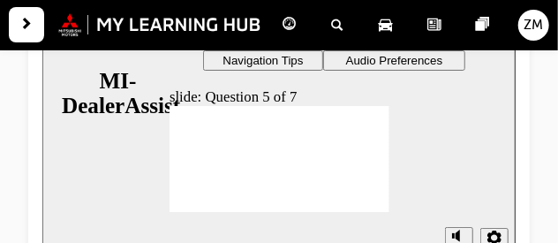
radio input "true"
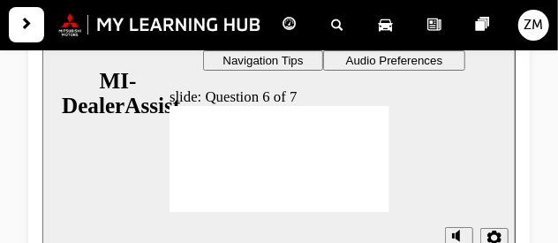
checkbox input "true"
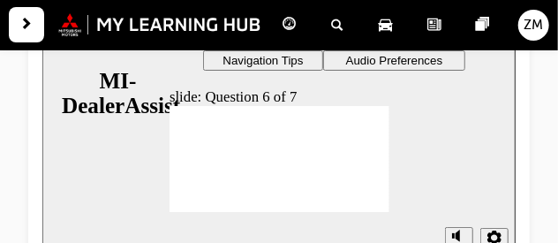
checkbox input "true"
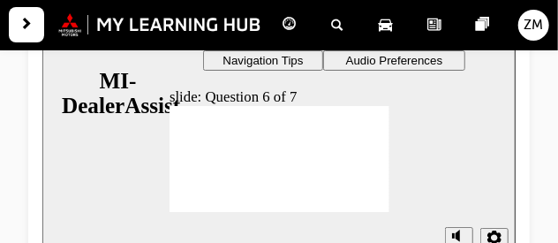
radio input "true"
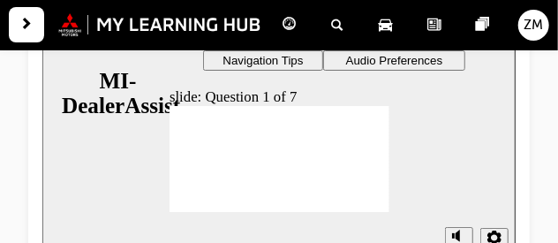
radio input "true"
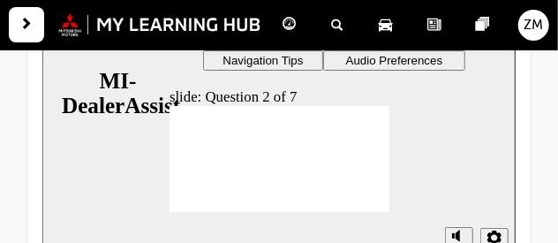
radio input "true"
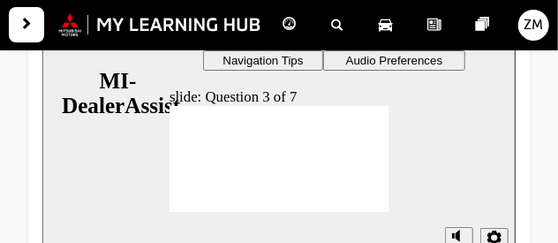
radio input "true"
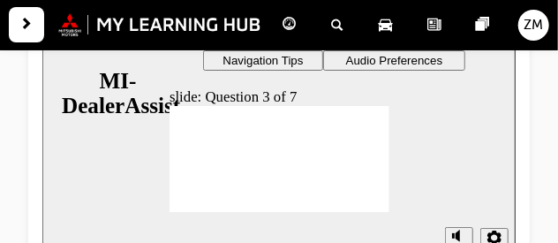
drag, startPoint x: 376, startPoint y: 133, endPoint x: 368, endPoint y: 152, distance: 20.2
drag, startPoint x: 376, startPoint y: 148, endPoint x: 366, endPoint y: 163, distance: 17.9
drag, startPoint x: 379, startPoint y: 164, endPoint x: 357, endPoint y: 177, distance: 25.0
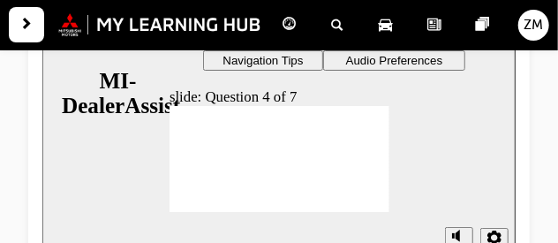
drag, startPoint x: 379, startPoint y: 179, endPoint x: 362, endPoint y: 193, distance: 22.6
drag, startPoint x: 376, startPoint y: 177, endPoint x: 371, endPoint y: 205, distance: 27.9
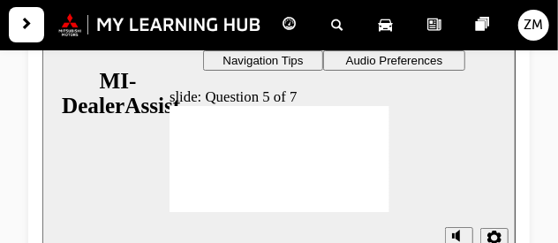
radio input "true"
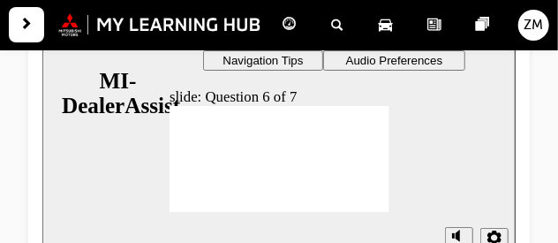
checkbox input "true"
